Goal: Information Seeking & Learning: Learn about a topic

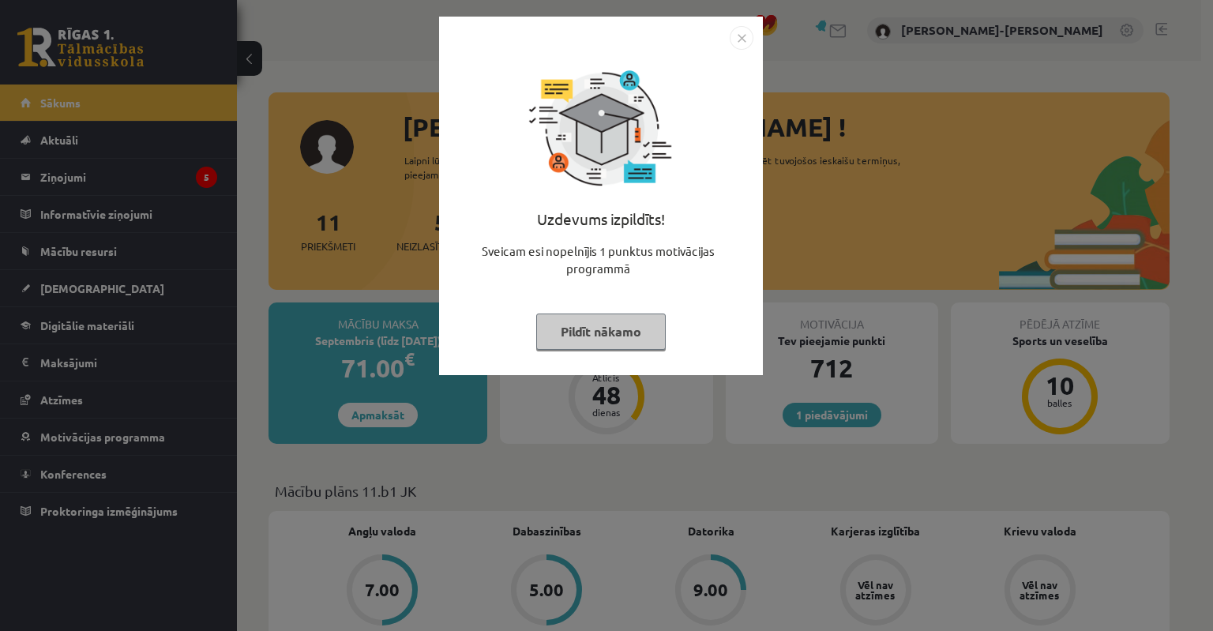
click at [606, 328] on button "Pildīt nākamo" at bounding box center [600, 331] width 129 height 36
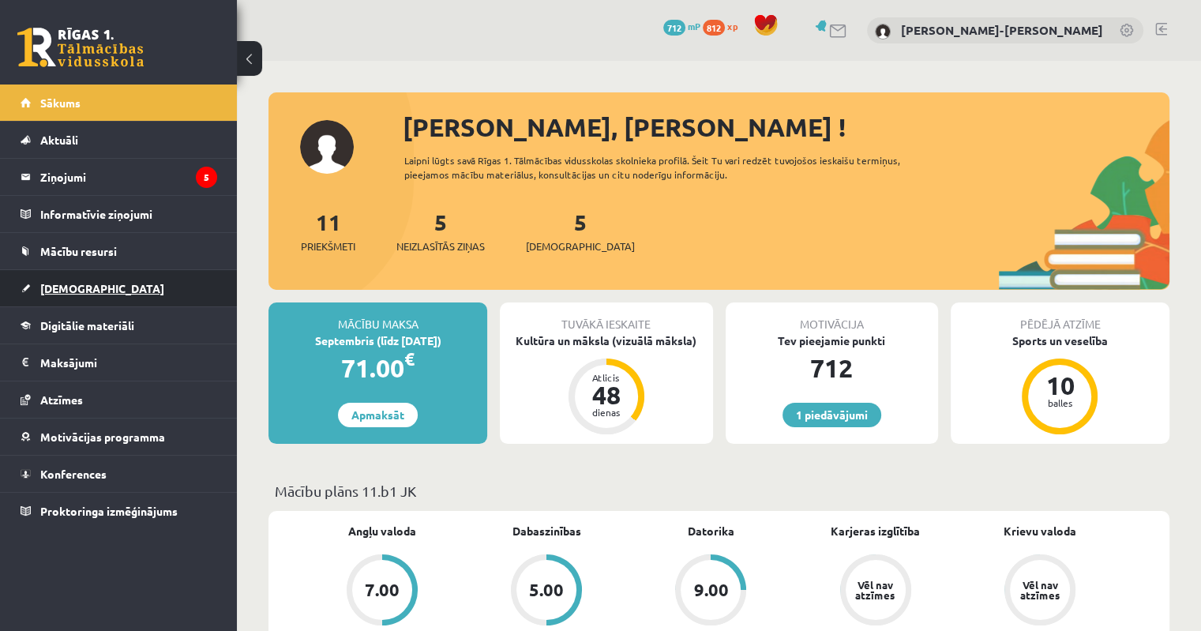
click at [73, 289] on span "[DEMOGRAPHIC_DATA]" at bounding box center [102, 288] width 124 height 14
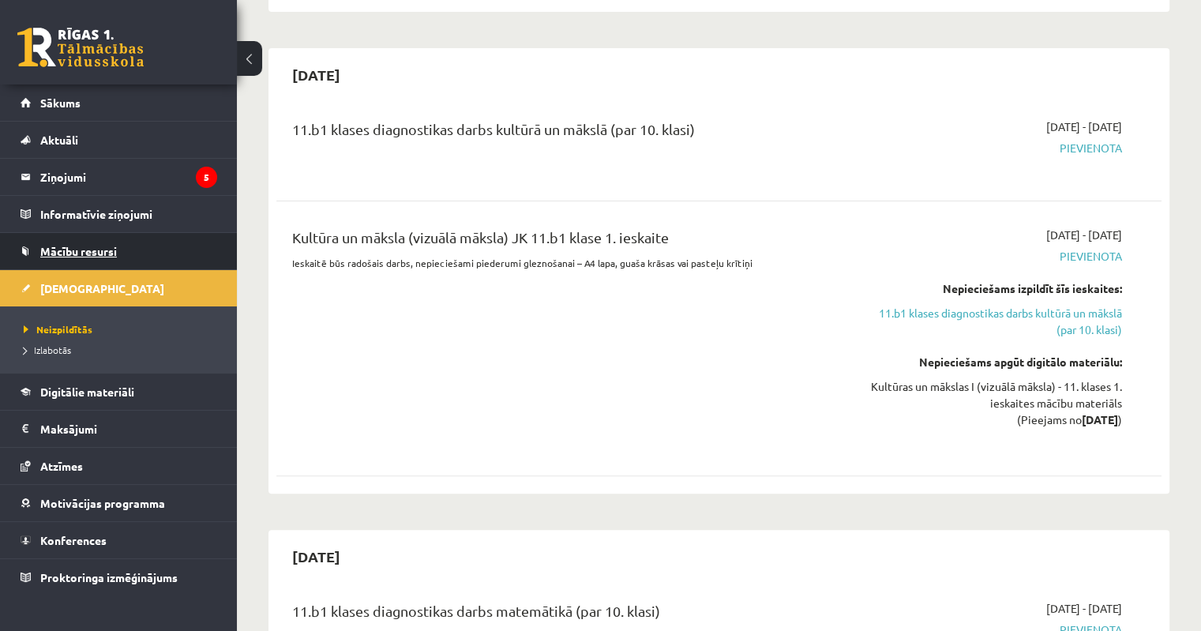
scroll to position [316, 0]
click at [56, 350] on span "Izlabotās" at bounding box center [47, 349] width 47 height 13
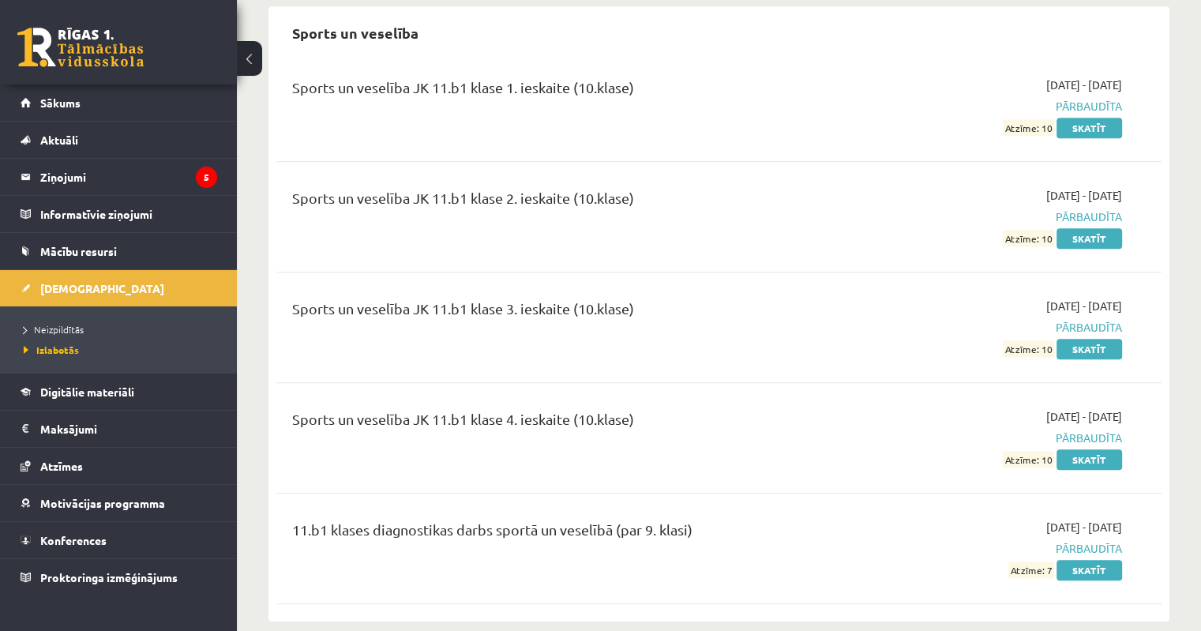
scroll to position [1483, 0]
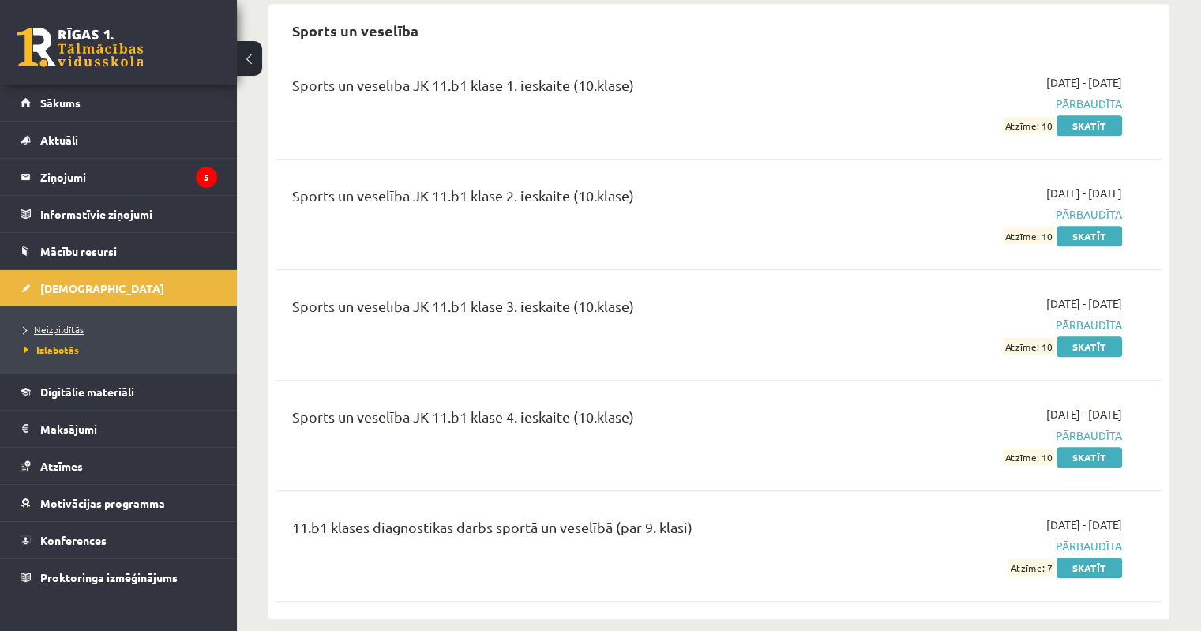
click at [55, 331] on span "Neizpildītās" at bounding box center [54, 329] width 60 height 13
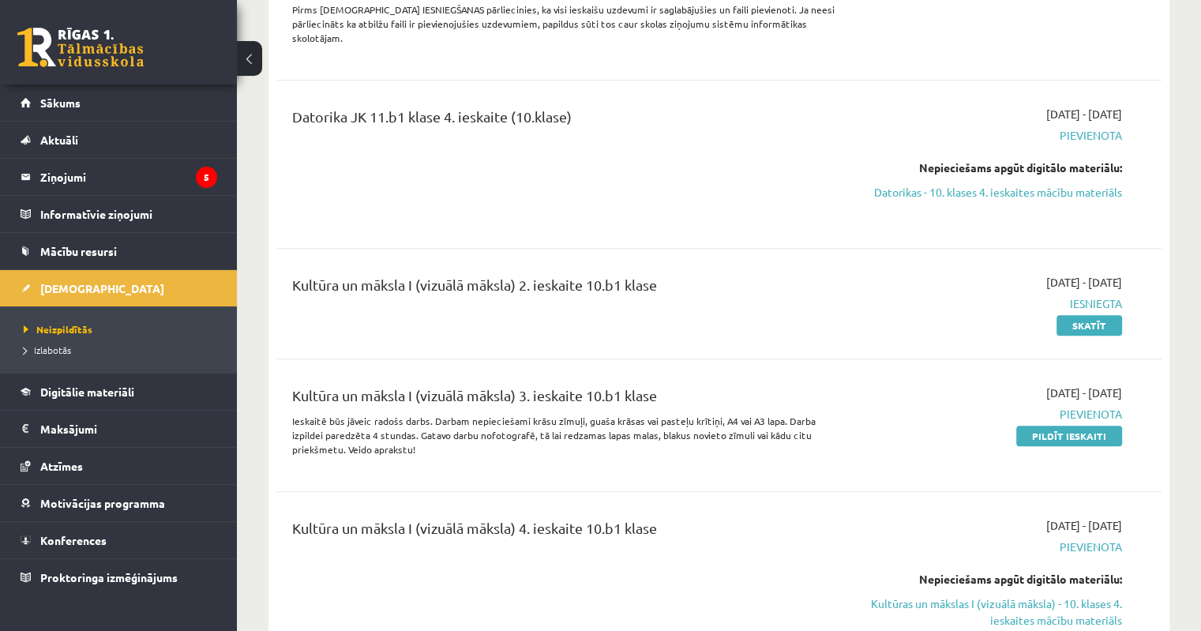
scroll to position [1737, 0]
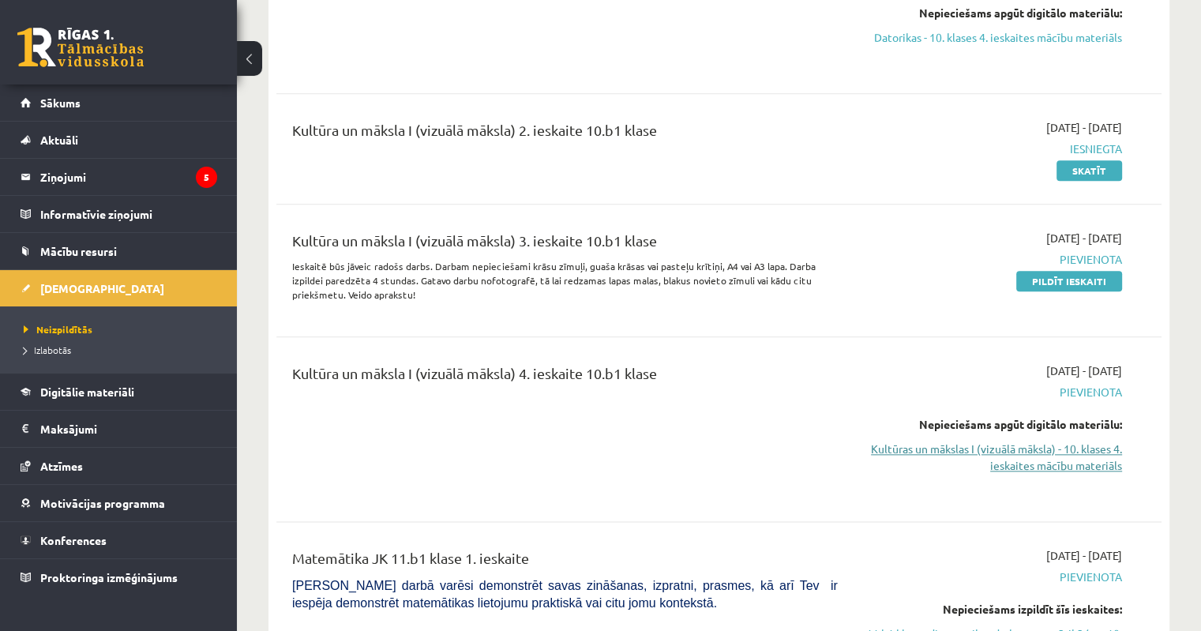
click at [1067, 441] on link "Kultūras un mākslas I (vizuālā māksla) - 10. klases 4. ieskaites mācību materiā…" at bounding box center [991, 457] width 261 height 33
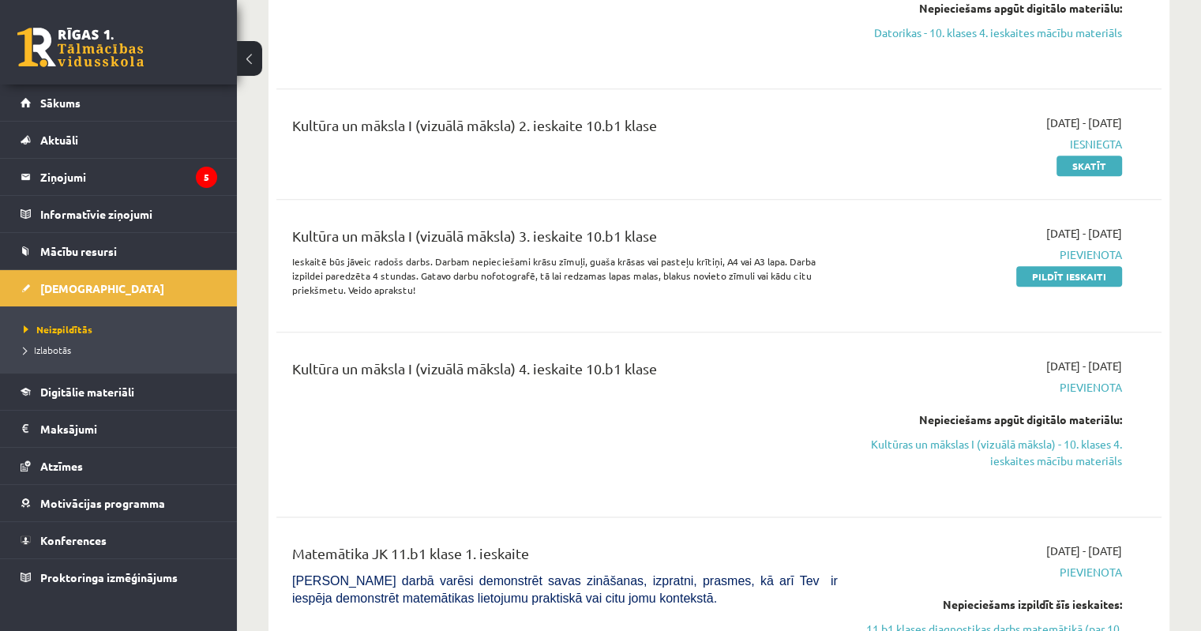
scroll to position [1895, 0]
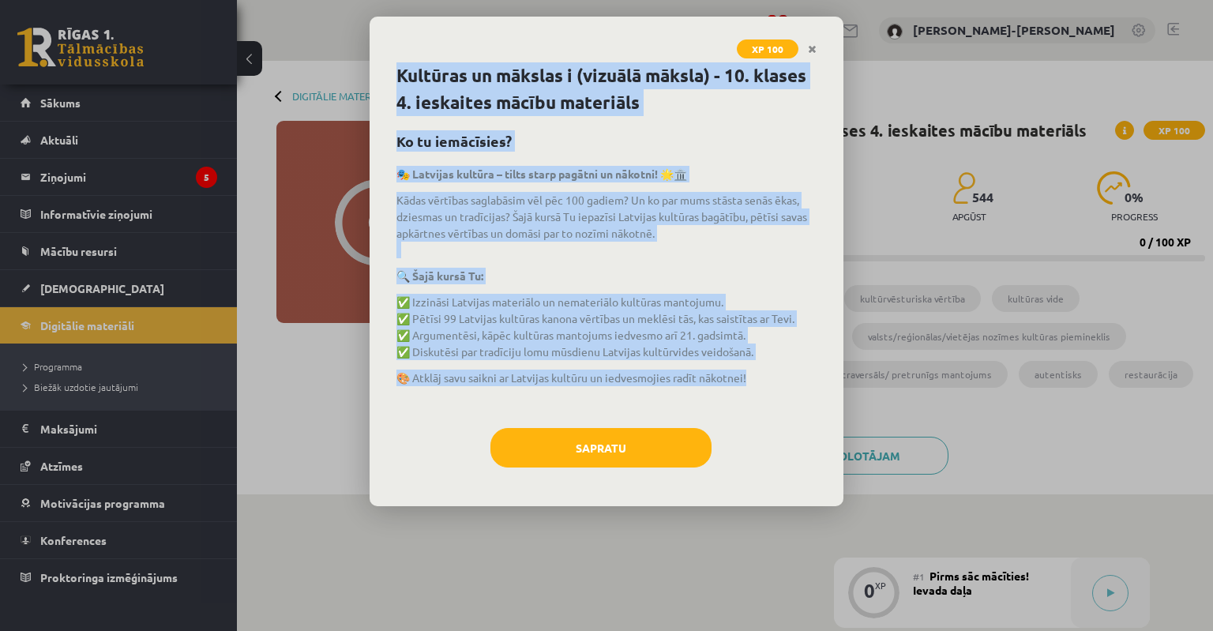
drag, startPoint x: 392, startPoint y: 74, endPoint x: 774, endPoint y: 381, distance: 490.2
click at [774, 381] on div "Kultūras un mākslas i (vizuālā māksla) - 10. klases 4. ieskaites mācību materiā…" at bounding box center [606, 284] width 474 height 444
copy div "Kultūras un mākslas i (vizuālā māksla) - 10. klases 4. ieskaites mācību materiā…"
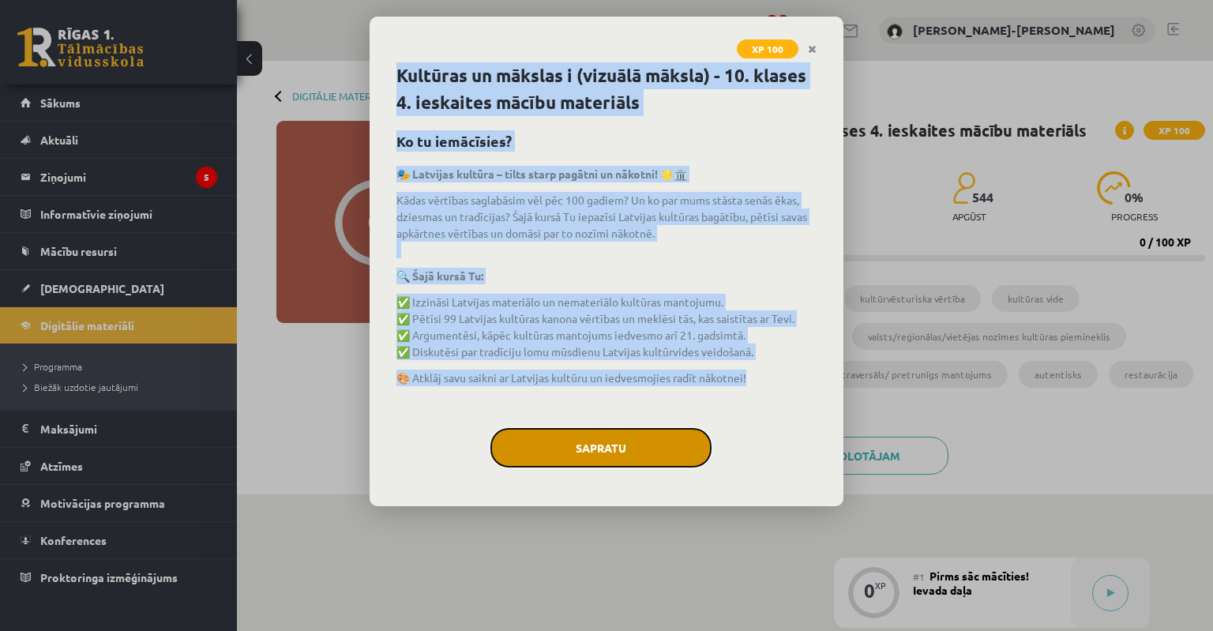
click at [609, 435] on button "Sapratu" at bounding box center [600, 447] width 221 height 39
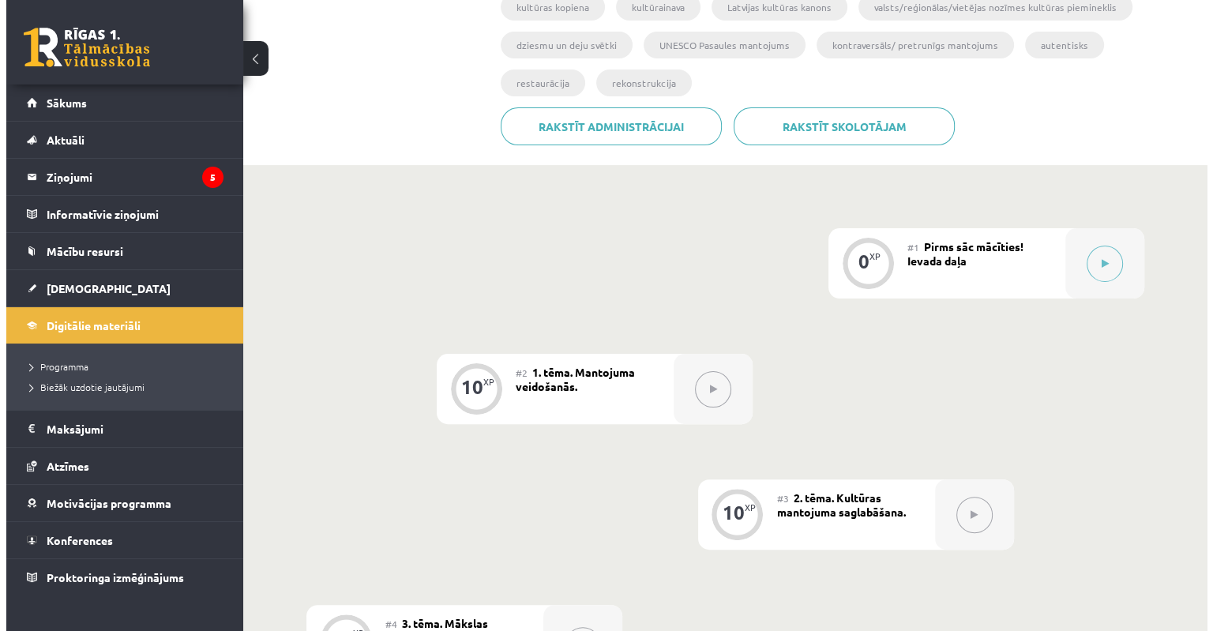
scroll to position [237, 0]
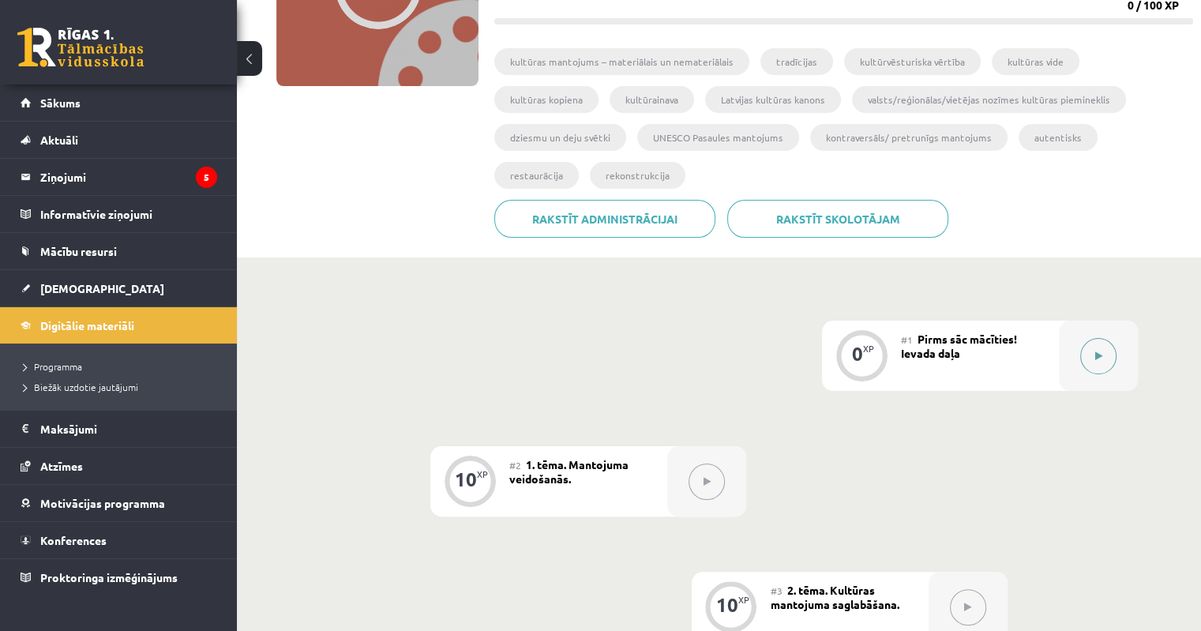
click at [1114, 338] on button at bounding box center [1098, 356] width 36 height 36
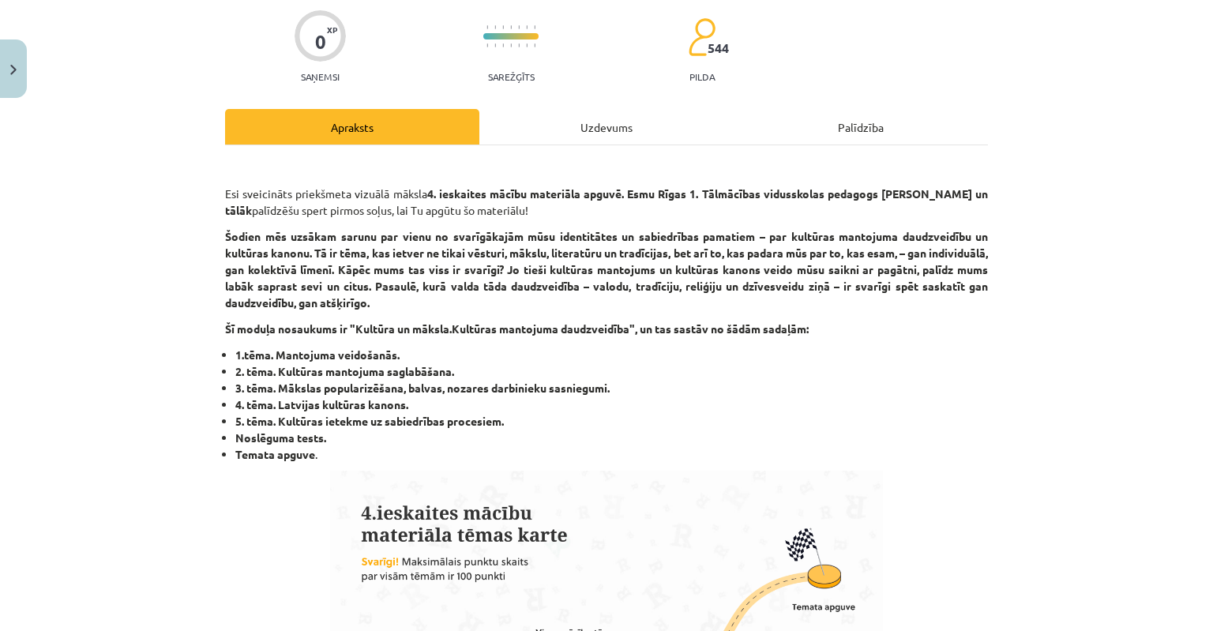
scroll to position [158, 0]
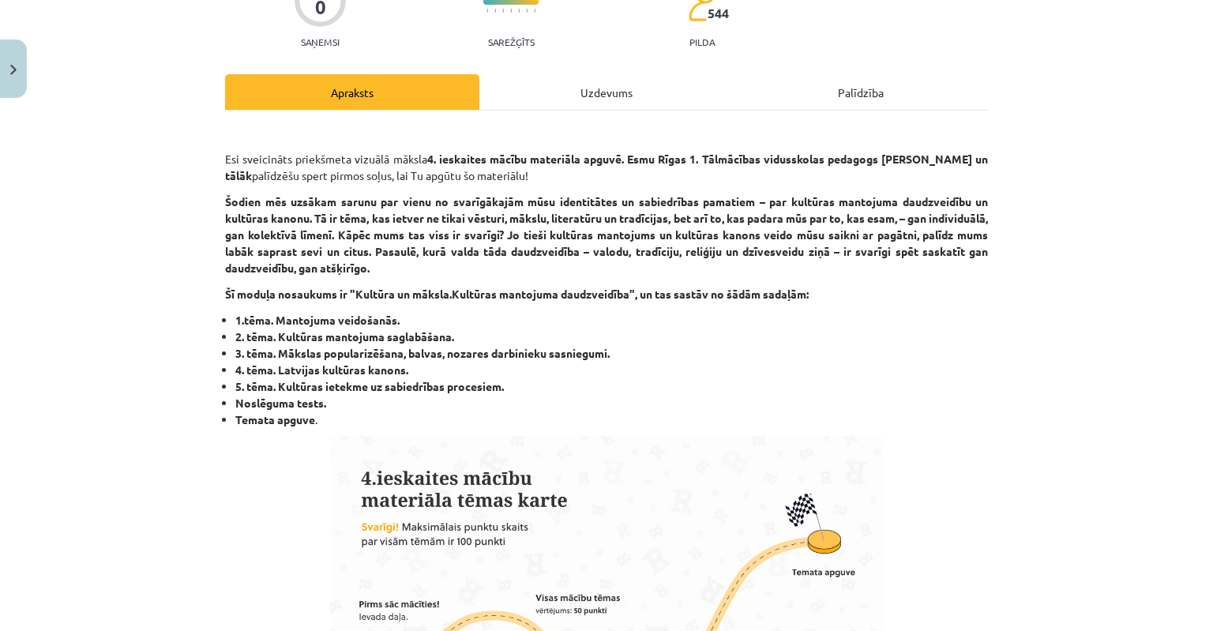
drag, startPoint x: 216, startPoint y: 156, endPoint x: 455, endPoint y: 413, distance: 350.8
copy div "Esi sveicināts priekšmeta vizuālā māksla 4. ieskaites mācību materiāla apguvē. …"
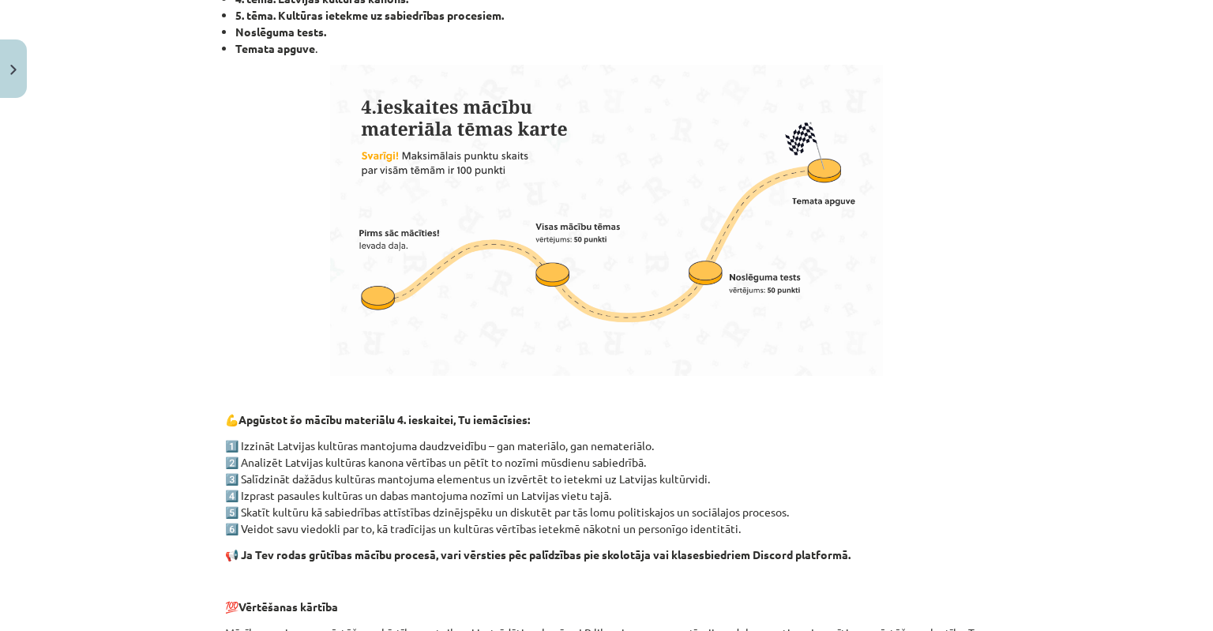
scroll to position [789, 0]
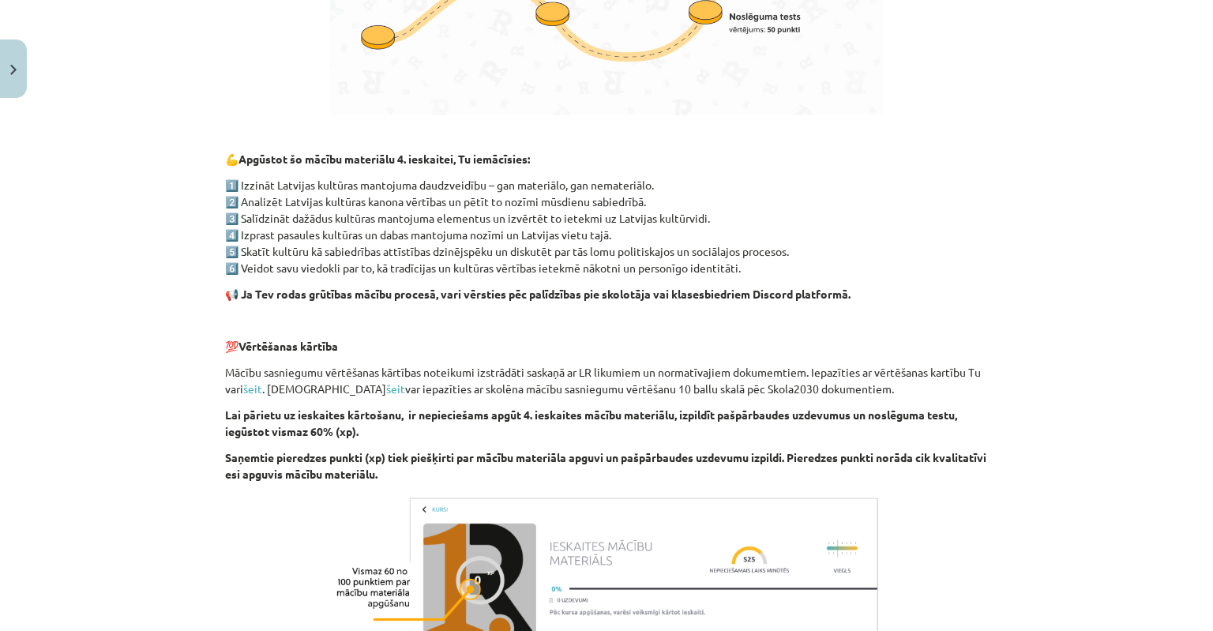
drag, startPoint x: 218, startPoint y: 153, endPoint x: 770, endPoint y: 268, distance: 563.6
click at [770, 268] on div "Esi sveicināts priekšmeta vizuālā māksla 4. ieskaites mācību materiāla apguvē. …" at bounding box center [606, 92] width 763 height 1198
copy div "💪 Apgūstot šo mācību materiālu 4. ieskaitei, Tu iemācīsies: 1️⃣ Izzināt Latvija…"
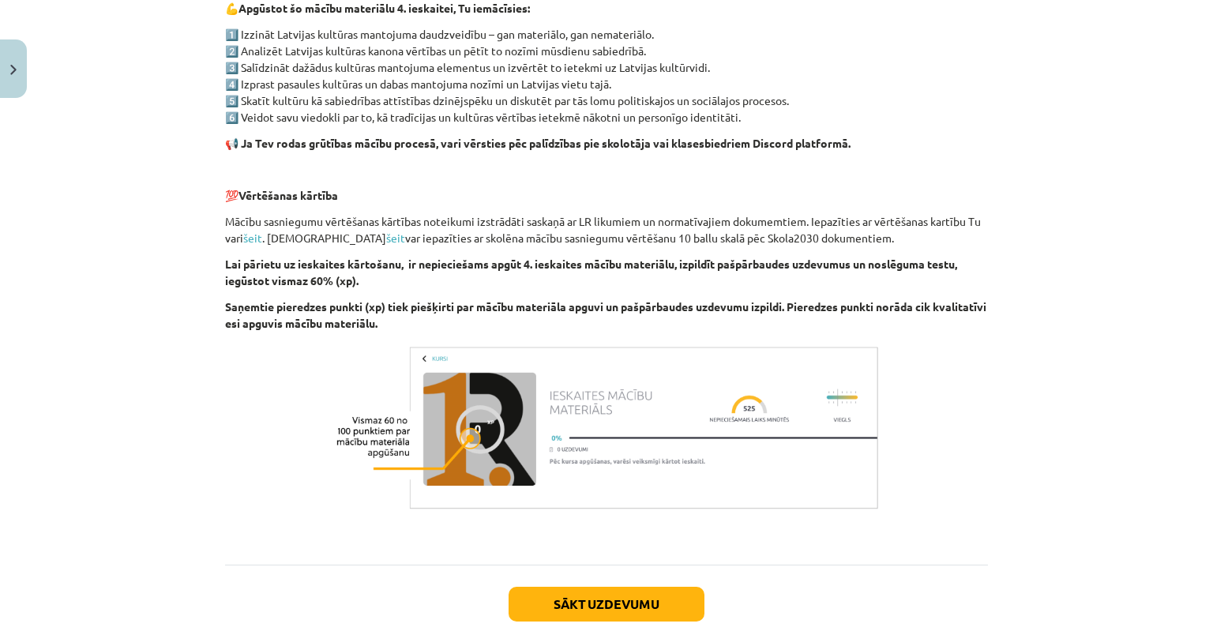
scroll to position [1033, 0]
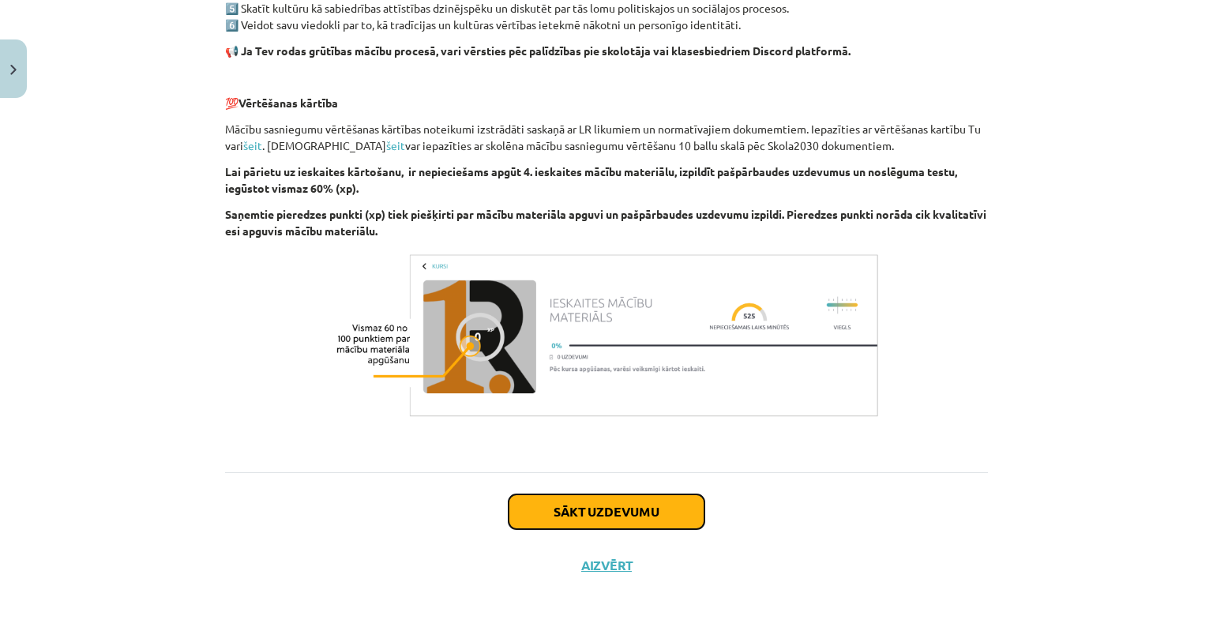
click at [594, 516] on button "Sākt uzdevumu" at bounding box center [606, 511] width 196 height 35
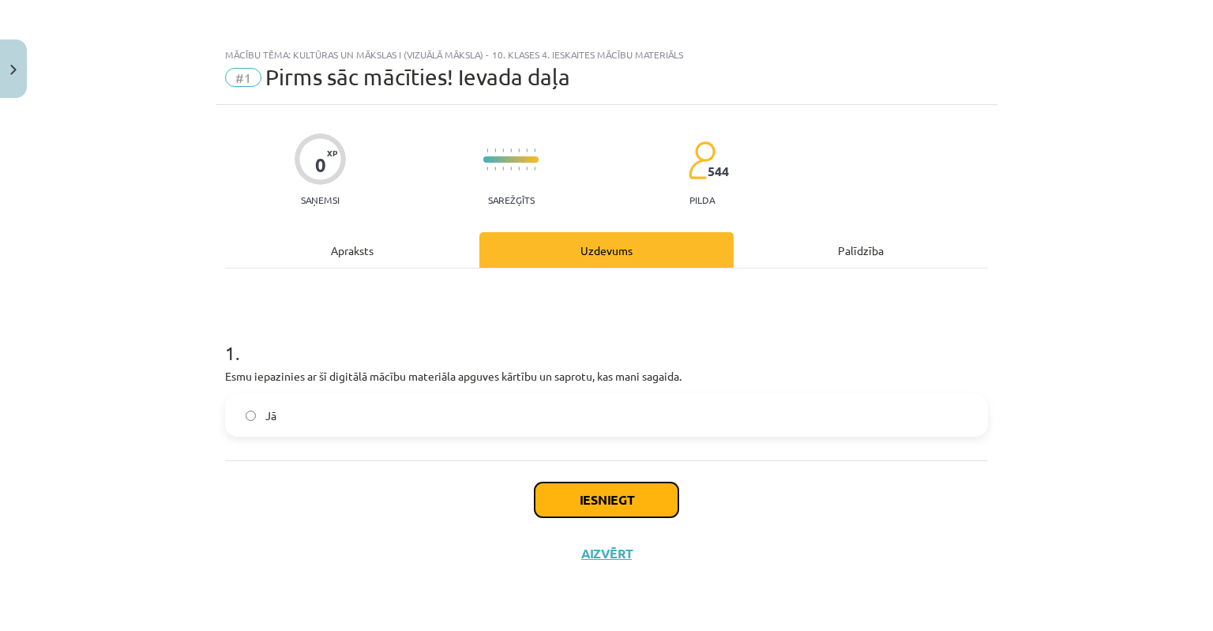
click at [594, 510] on button "Iesniegt" at bounding box center [606, 499] width 144 height 35
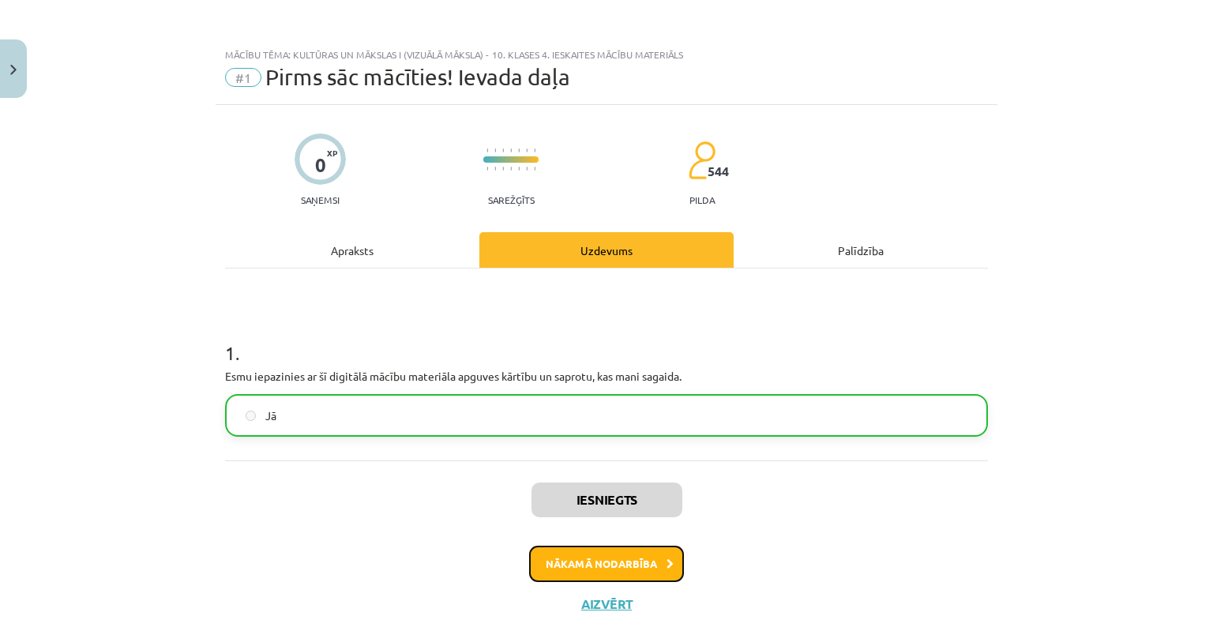
click at [633, 555] on button "Nākamā nodarbība" at bounding box center [606, 564] width 155 height 36
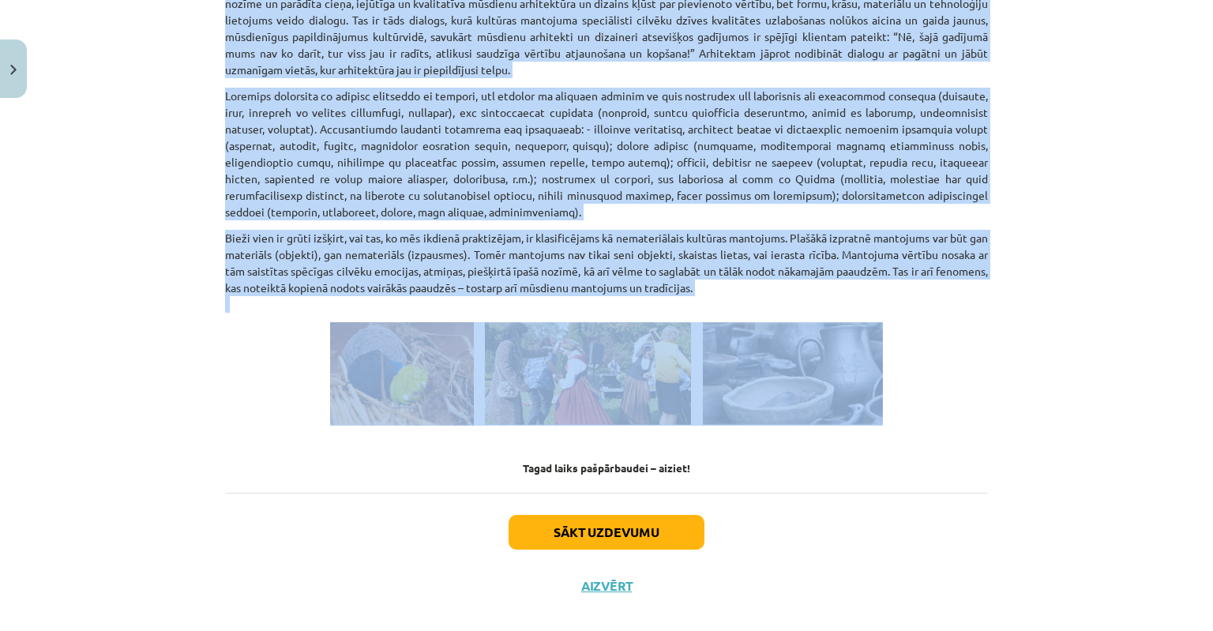
scroll to position [2122, 0]
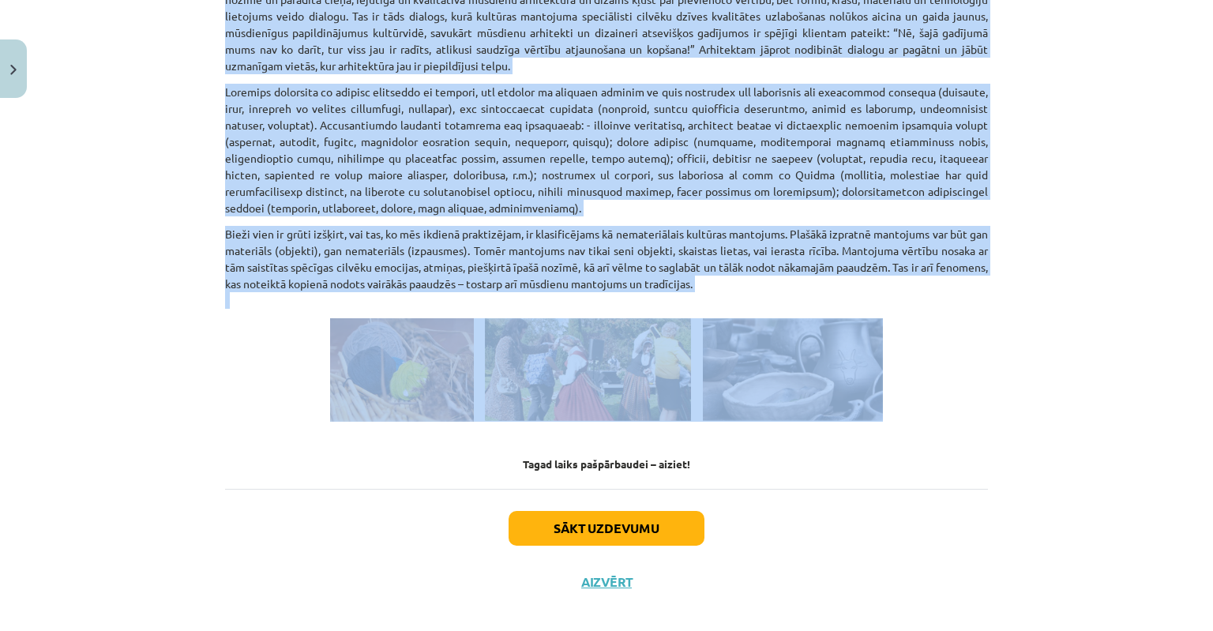
drag, startPoint x: 504, startPoint y: 81, endPoint x: 713, endPoint y: 309, distance: 309.0
copy div "Mantojuma veidošanās 🎥 Noskaties skolotāja sagatavoto video par tēmu "Kultūras …"
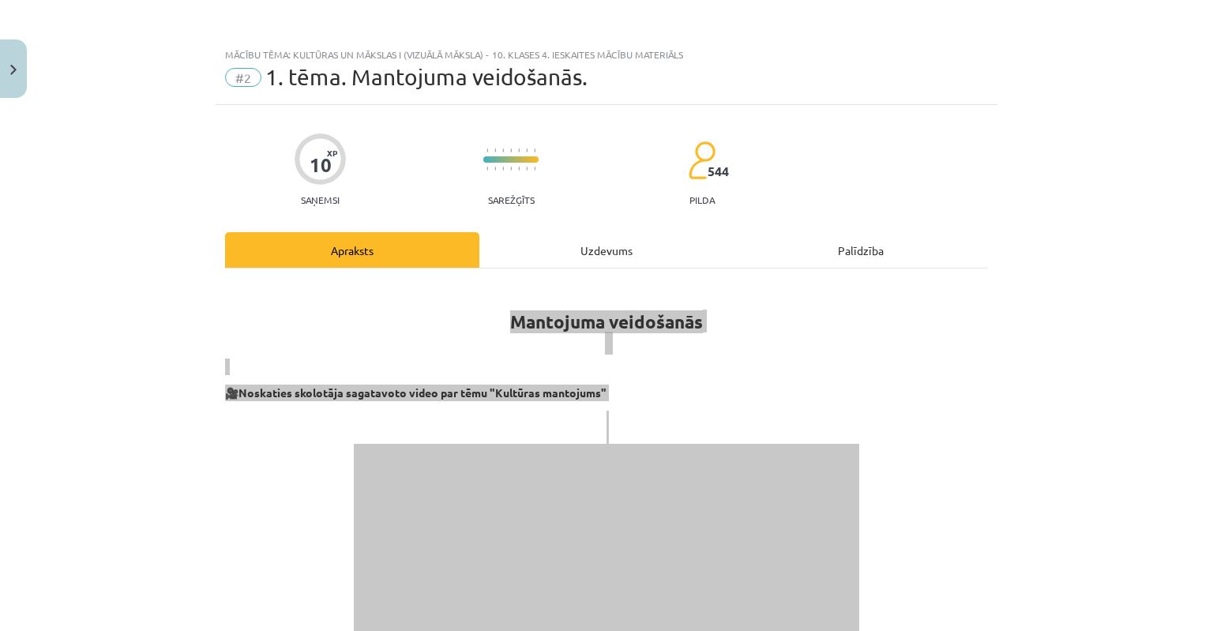
scroll to position [395, 0]
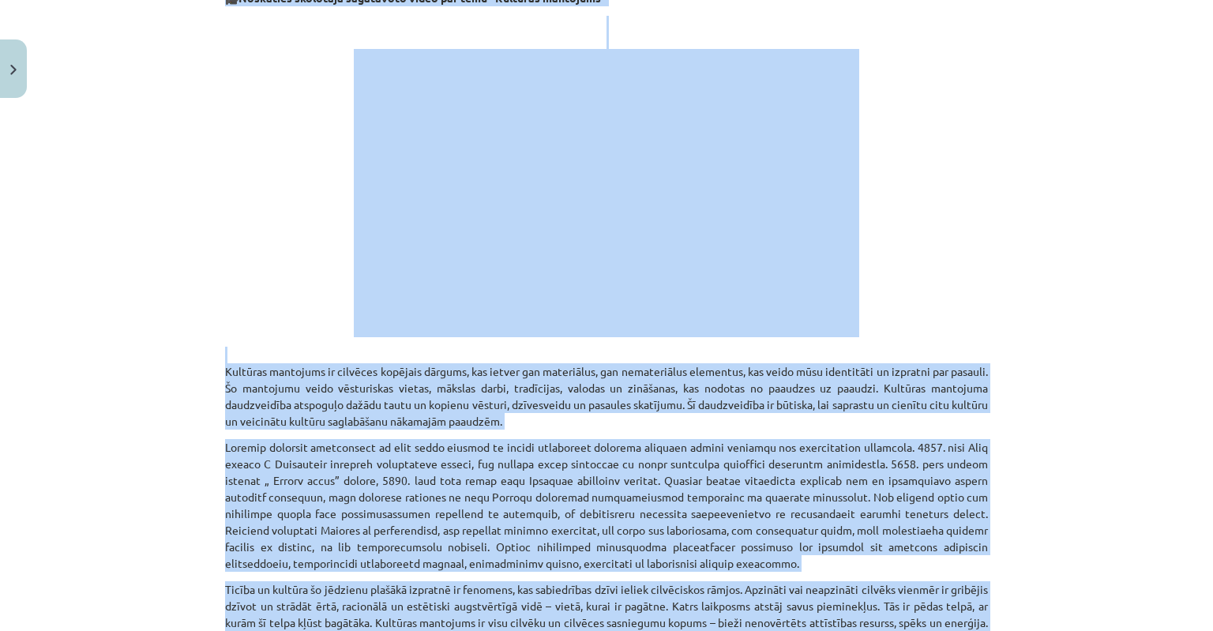
click at [994, 207] on div "Mācību tēma: Kultūras un mākslas i (vizuālā māksla) - 10. klases 4. ieskaites m…" at bounding box center [606, 315] width 1213 height 631
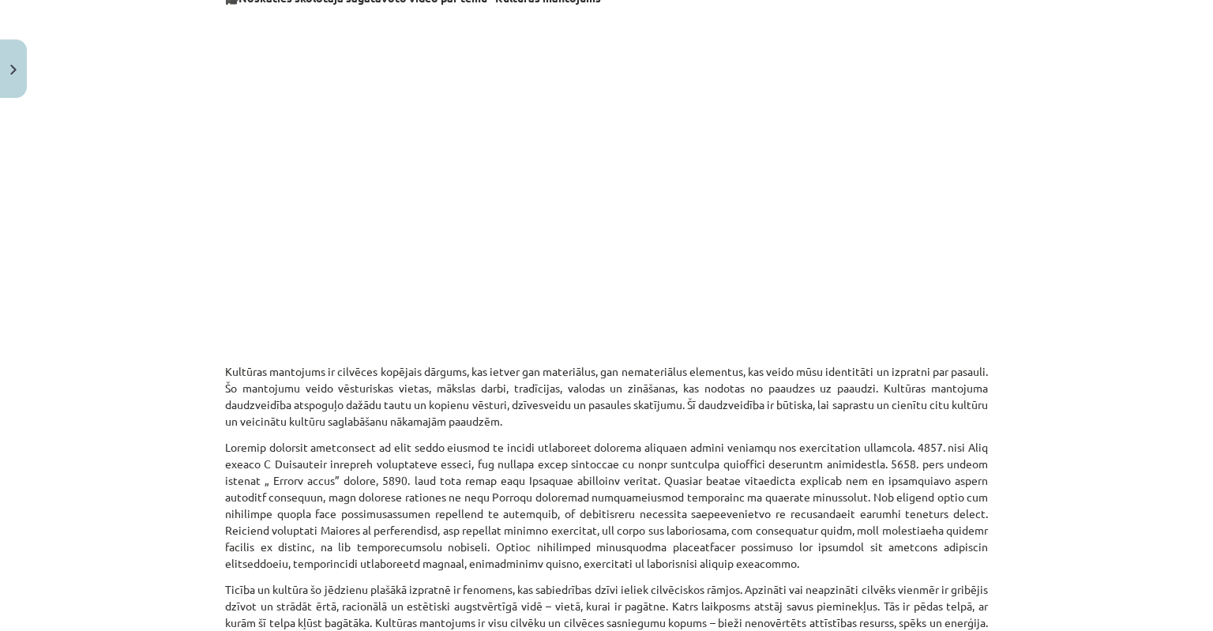
click at [1117, 448] on div "Mācību tēma: Kultūras un mākslas i (vizuālā māksla) - 10. klases 4. ieskaites m…" at bounding box center [606, 315] width 1213 height 631
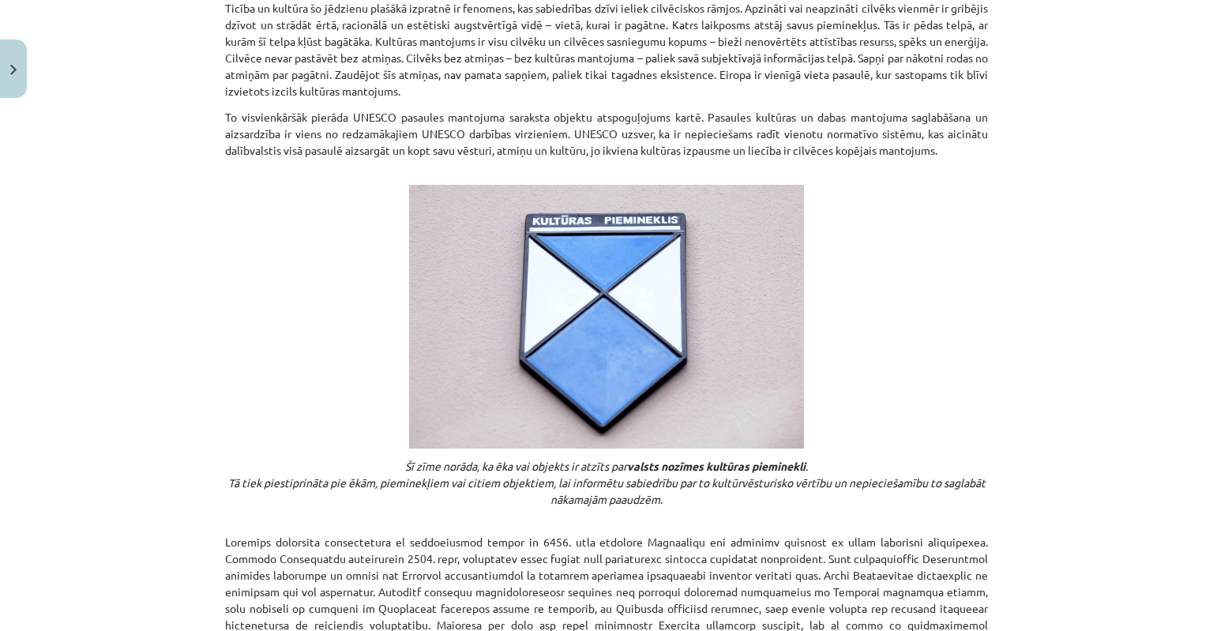
scroll to position [701, 0]
